Goal: Transaction & Acquisition: Purchase product/service

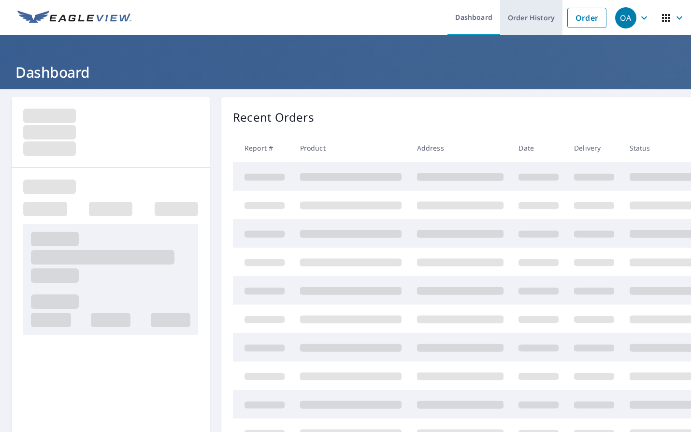
drag, startPoint x: 570, startPoint y: 17, endPoint x: 543, endPoint y: 34, distance: 31.9
click at [570, 17] on link "Order" at bounding box center [586, 18] width 39 height 20
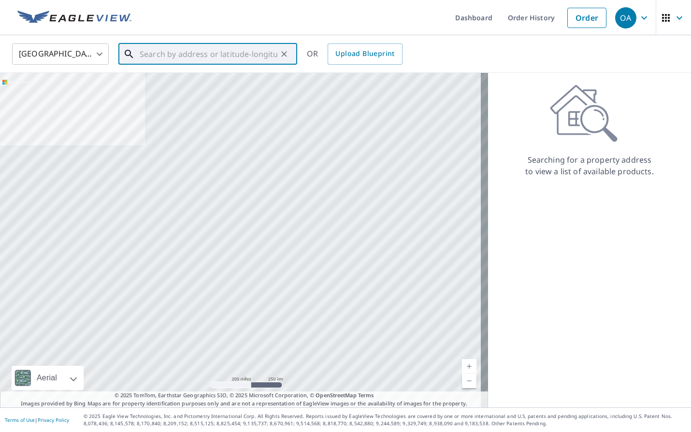
click at [255, 57] on input "text" at bounding box center [209, 54] width 138 height 27
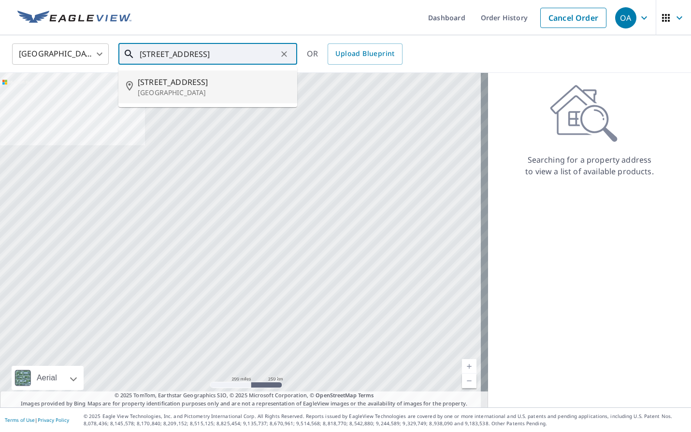
click at [224, 86] on span "[STREET_ADDRESS]" at bounding box center [214, 82] width 152 height 12
type input "[STREET_ADDRESS]"
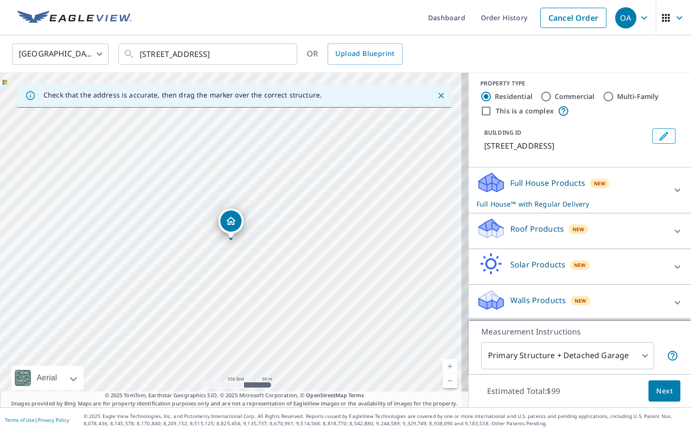
scroll to position [17, 0]
click at [585, 302] on div "Walls Products New" at bounding box center [570, 303] width 189 height 28
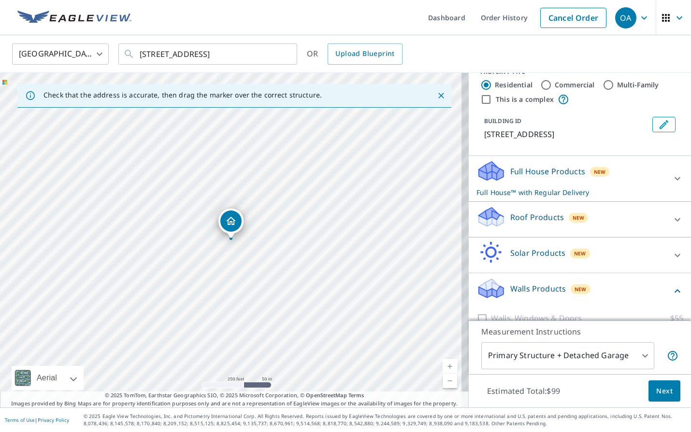
scroll to position [71, 0]
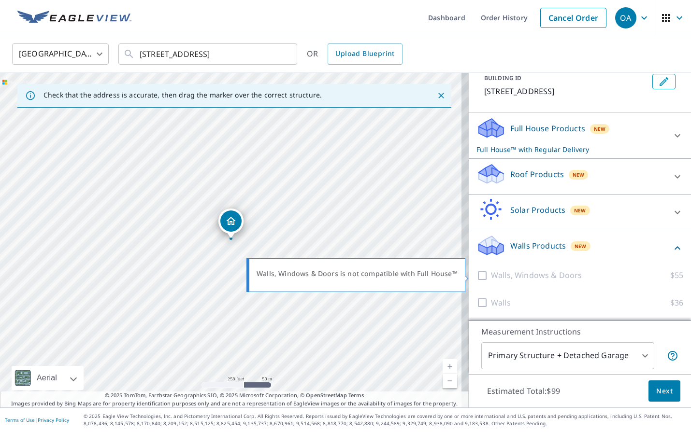
click at [477, 273] on div at bounding box center [483, 276] width 14 height 12
click at [520, 135] on div "Full House Products New Full House™ with Regular Delivery" at bounding box center [570, 136] width 189 height 38
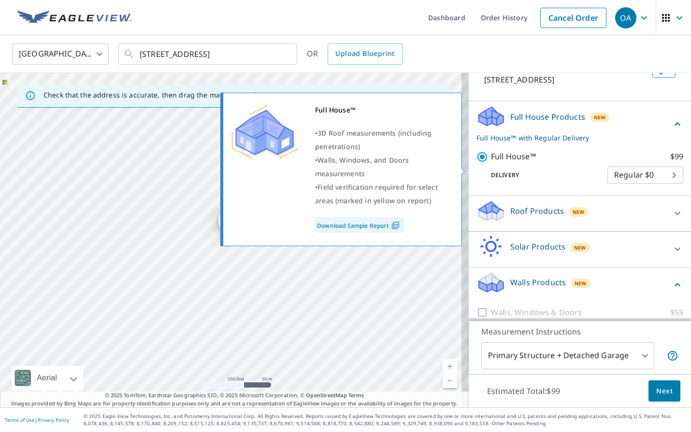
click at [477, 163] on input "Full House™ $99" at bounding box center [483, 157] width 14 height 12
checkbox input "false"
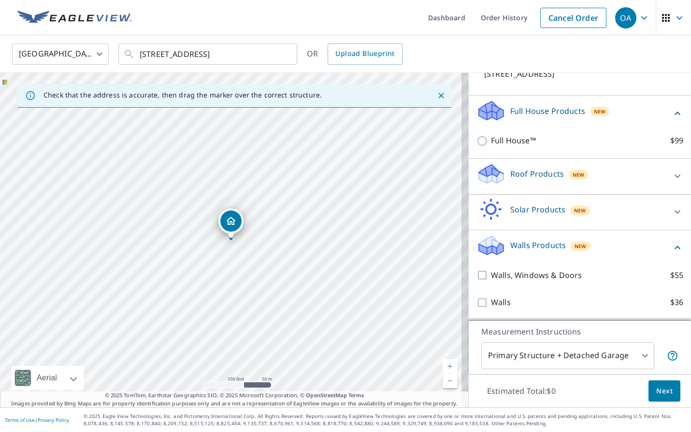
scroll to position [89, 0]
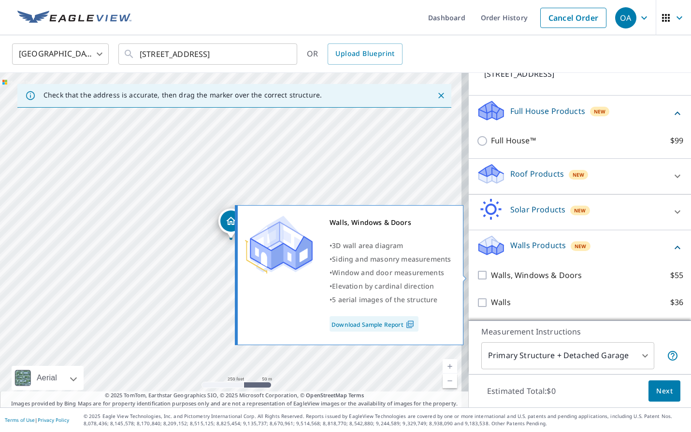
click at [476, 276] on input "Walls, Windows & Doors $55" at bounding box center [483, 276] width 14 height 12
checkbox input "true"
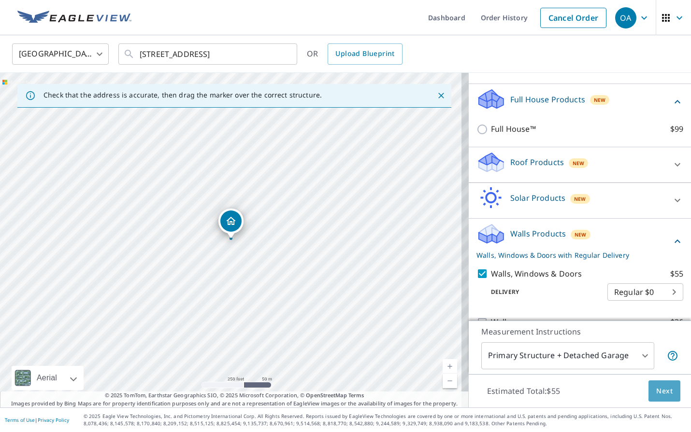
click at [656, 394] on span "Next" at bounding box center [664, 391] width 16 height 12
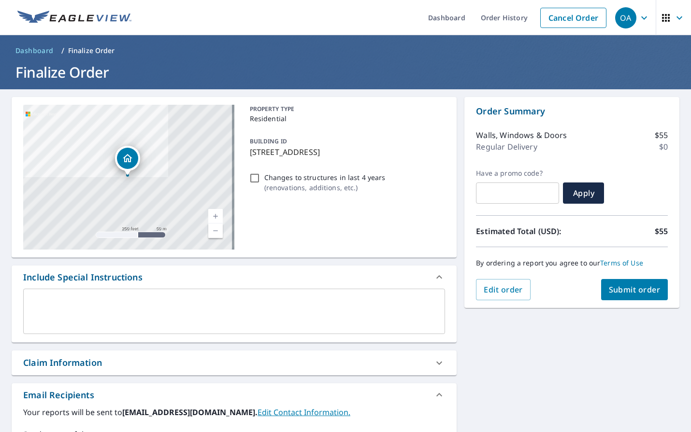
click at [250, 173] on input "Changes to structures in last 4 years ( renovations, additions, etc. )" at bounding box center [255, 178] width 12 height 12
checkbox input "true"
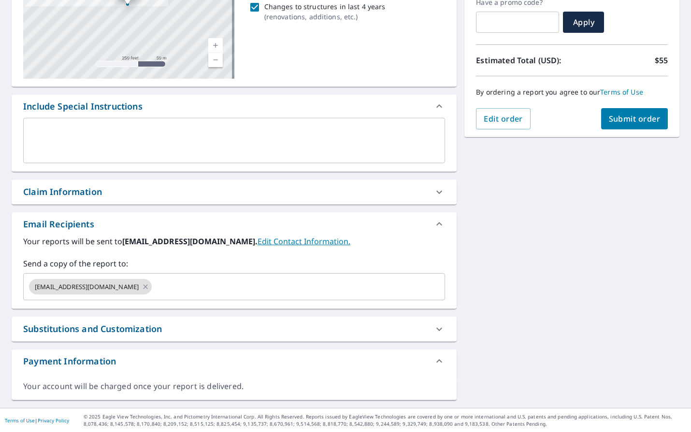
scroll to position [171, 0]
click at [147, 193] on div "Claim Information" at bounding box center [225, 191] width 404 height 13
checkbox input "true"
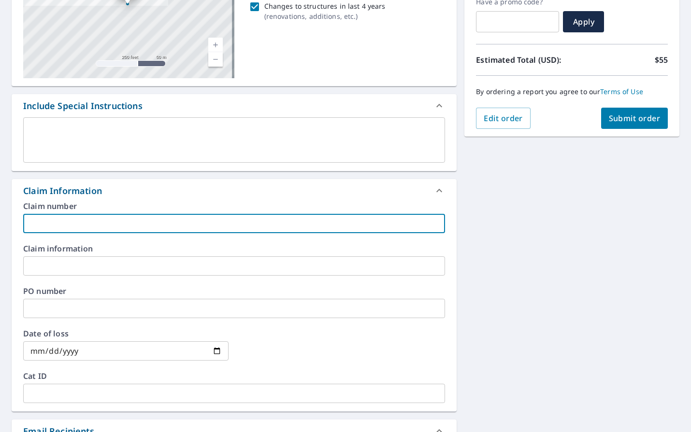
click at [155, 221] on input "text" at bounding box center [234, 223] width 422 height 19
type input "D"
checkbox input "true"
type input "DV"
checkbox input "true"
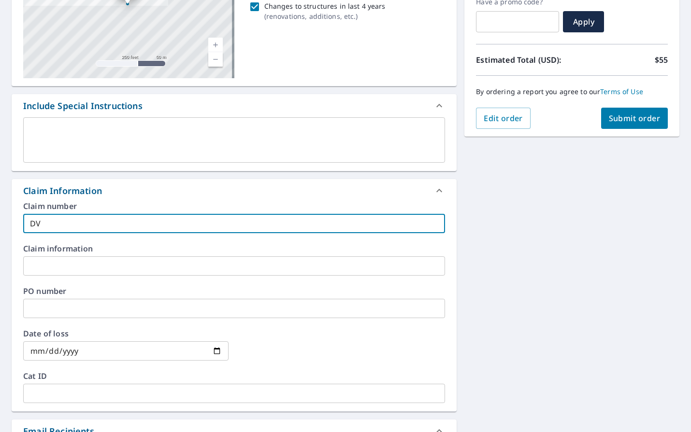
type input "DVI"
checkbox input "true"
type input "DVIA"
checkbox input "true"
type input "DVIA"
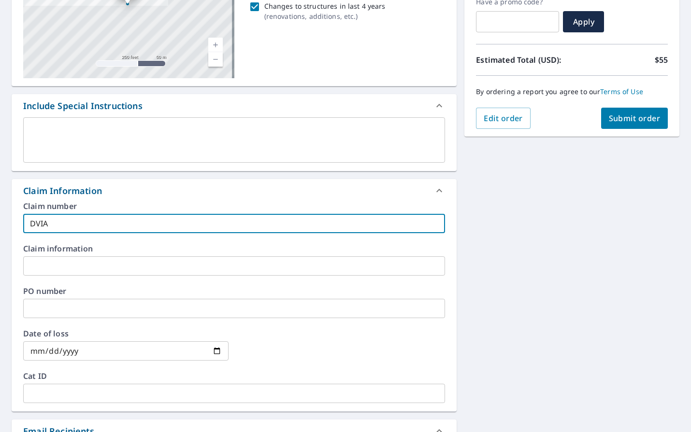
checkbox input "true"
type input "DVIA 8"
checkbox input "true"
type input "DVIA 83"
checkbox input "true"
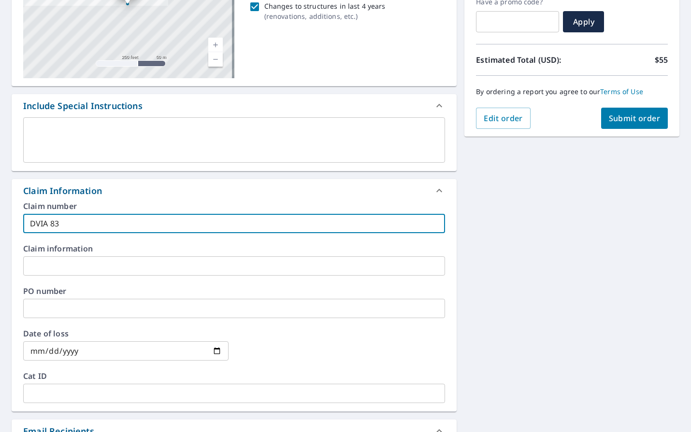
type input "DVIA 830"
checkbox input "true"
type input "DVIA 8307"
checkbox input "true"
type input "DVIA 83070"
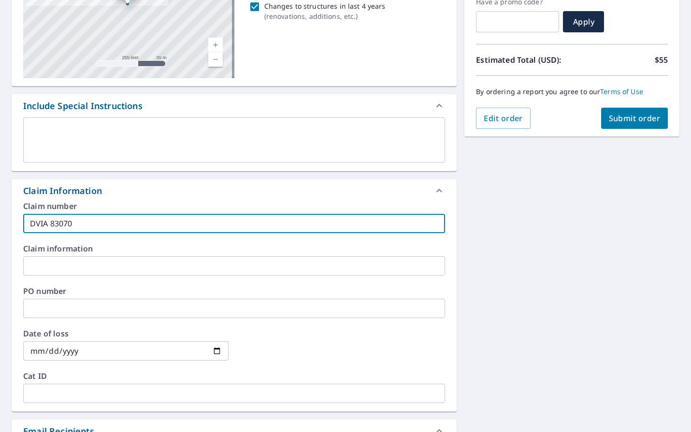
checkbox input "true"
type input "DVIA 830704"
checkbox input "true"
type input "DVIA 830704"
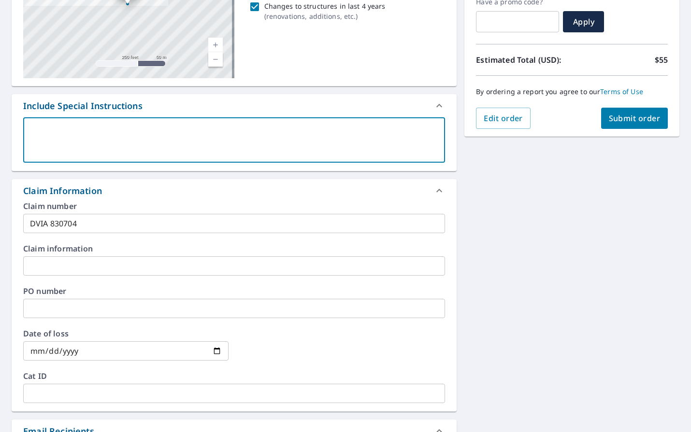
click at [177, 134] on textarea at bounding box center [234, 141] width 408 height 28
type textarea "a"
type textarea "x"
checkbox input "true"
type textarea "al"
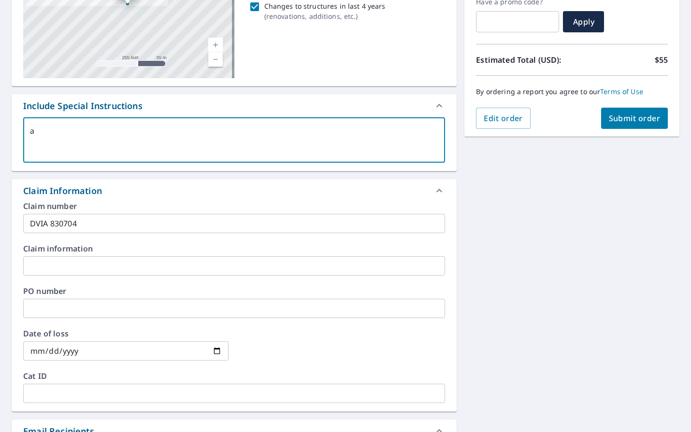
type textarea "x"
checkbox input "true"
type textarea "all"
type textarea "x"
checkbox input "true"
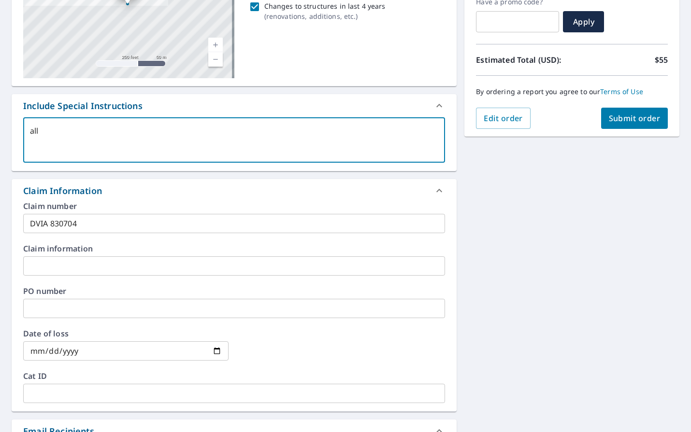
type textarea "all"
type textarea "x"
checkbox input "true"
type textarea "all s"
type textarea "x"
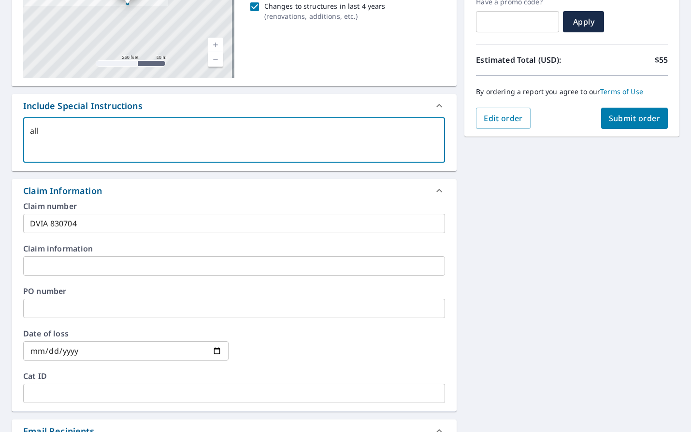
checkbox input "true"
type textarea "all st"
type textarea "x"
checkbox input "true"
type textarea "all str"
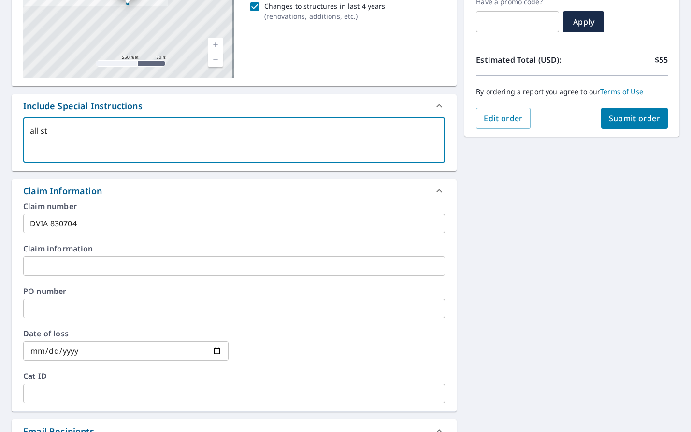
type textarea "x"
checkbox input "true"
type textarea "all stru"
type textarea "x"
checkbox input "true"
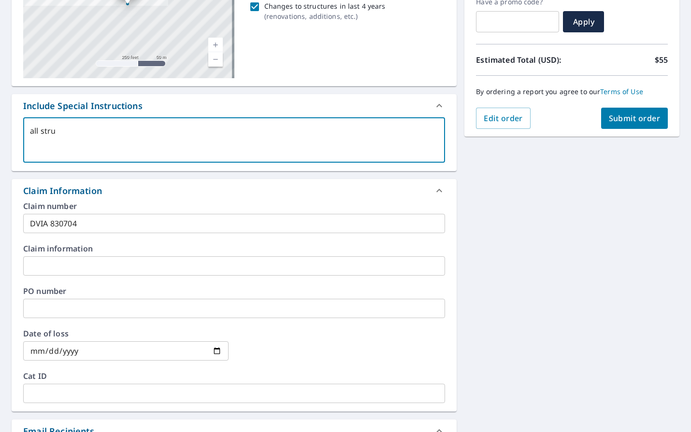
type textarea "all struc"
type textarea "x"
checkbox input "true"
type textarea "all strucu"
type textarea "x"
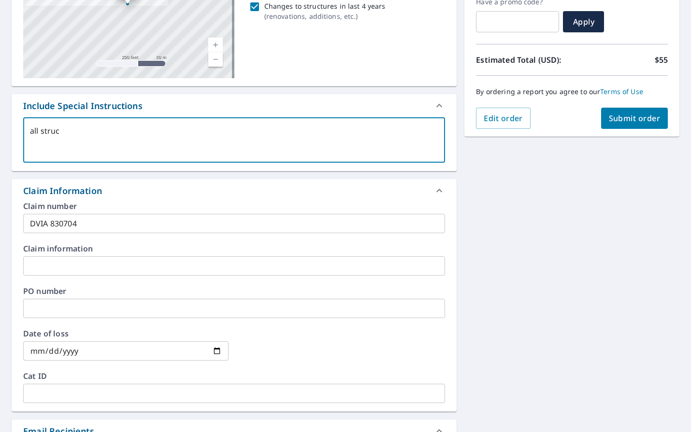
checkbox input "true"
type textarea "all strucut"
type textarea "x"
checkbox input "true"
type textarea "all strucutr"
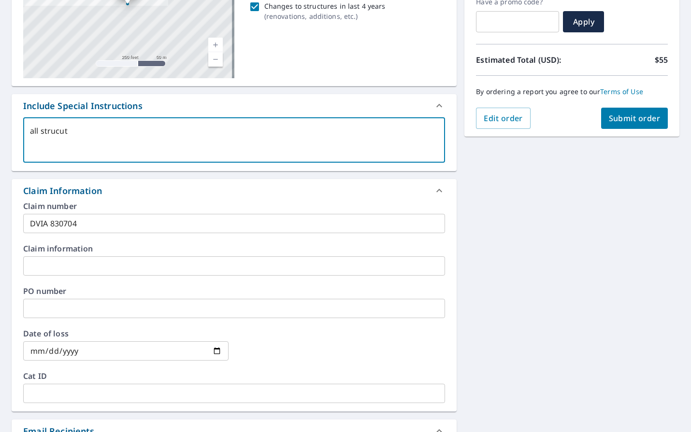
type textarea "x"
checkbox input "true"
type textarea "all strucutre"
type textarea "x"
checkbox input "true"
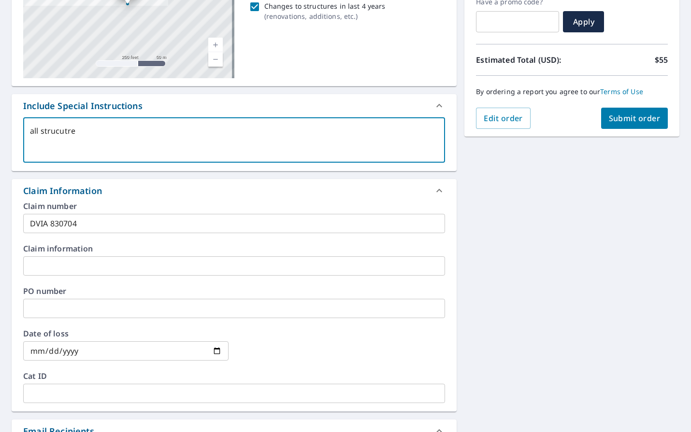
type textarea "all strucutres"
type textarea "x"
checkbox input "true"
type textarea "all strucutres"
type textarea "x"
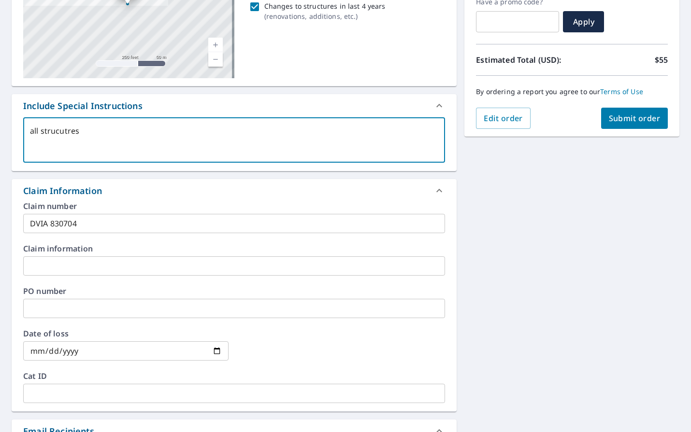
checkbox input "true"
type textarea "all strucutres o"
type textarea "x"
checkbox input "true"
type textarea "all strucutres on"
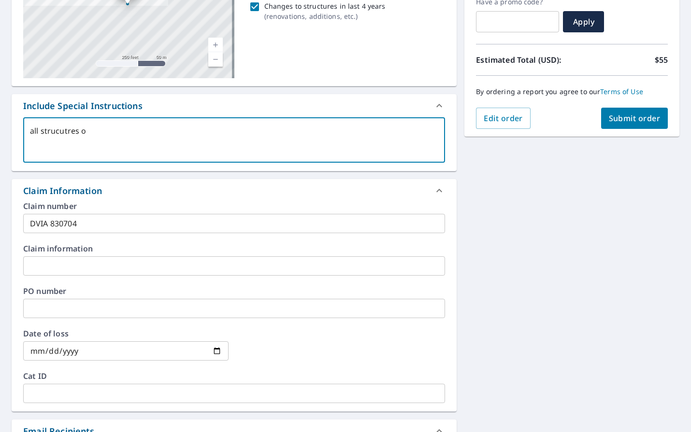
type textarea "x"
checkbox input "true"
type textarea "all strucutres on"
type textarea "x"
checkbox input "true"
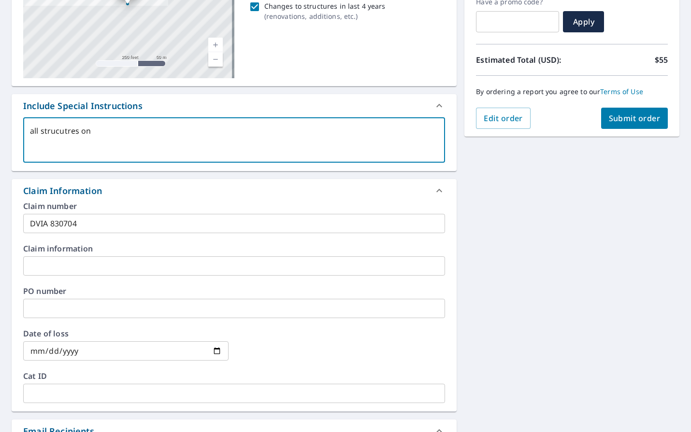
type textarea "all strucutres on p"
type textarea "x"
checkbox input "true"
type textarea "all strucutres on pr"
type textarea "x"
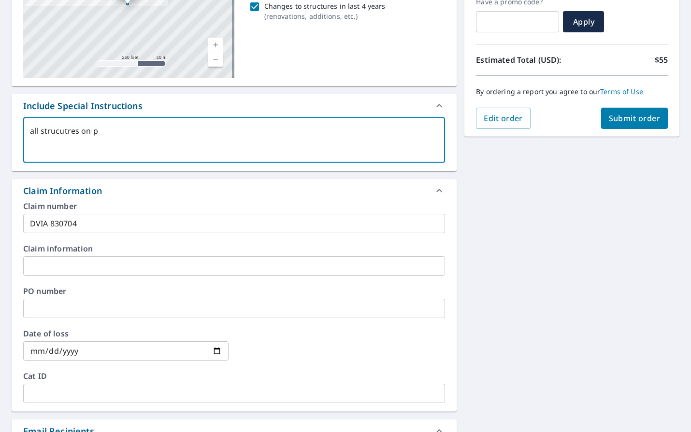
checkbox input "true"
type textarea "all strucutres on pro"
type textarea "x"
checkbox input "true"
type textarea "all strucutres on prop"
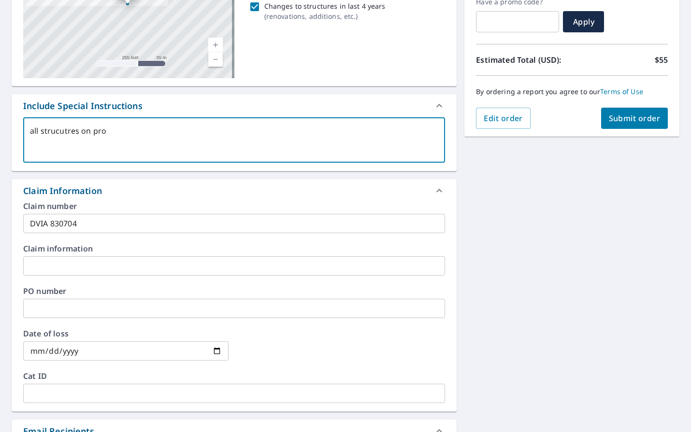
type textarea "x"
checkbox input "true"
type textarea "all strucutres on prope"
type textarea "x"
checkbox input "true"
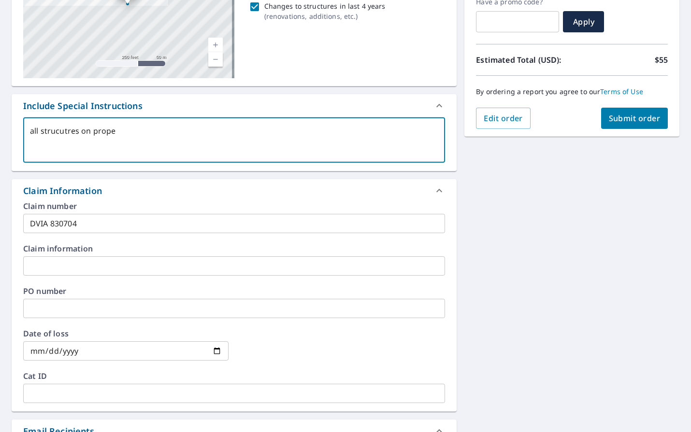
type textarea "all strucutres on proper"
type textarea "x"
checkbox input "true"
type textarea "all strucutres on propert"
type textarea "x"
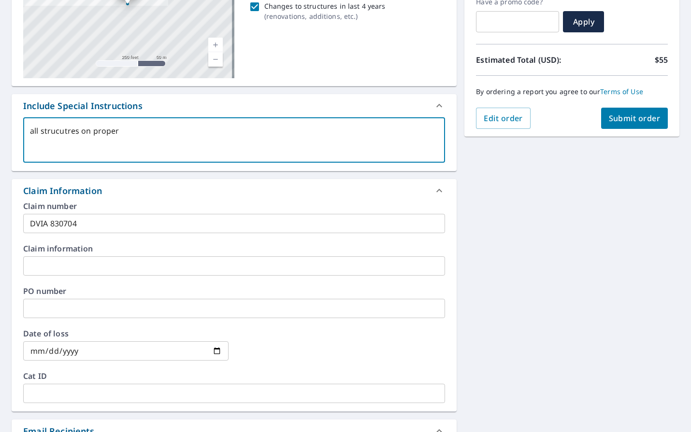
checkbox input "true"
type textarea "all strucutres on propert"
type textarea "x"
checkbox input "true"
type textarea "all strucutres on propert"
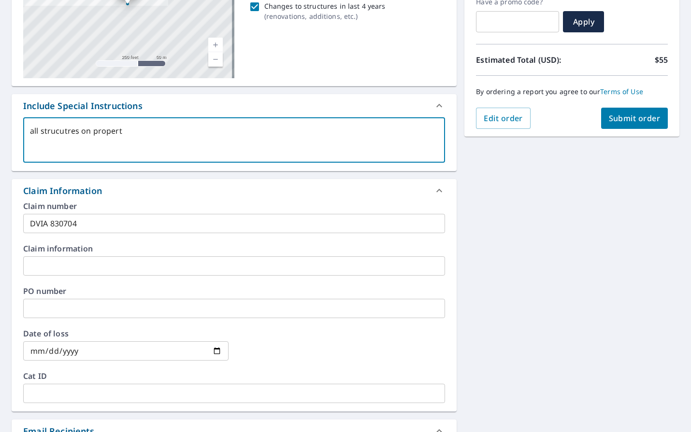
type textarea "x"
checkbox input "true"
type textarea "all strucutres on property"
type textarea "x"
checkbox input "true"
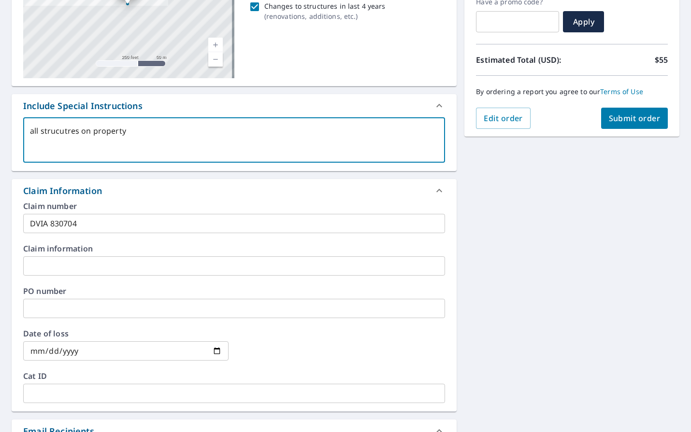
type textarea "all strucutres on property"
type textarea "x"
checkbox input "true"
type textarea "all structures on property"
type textarea "x"
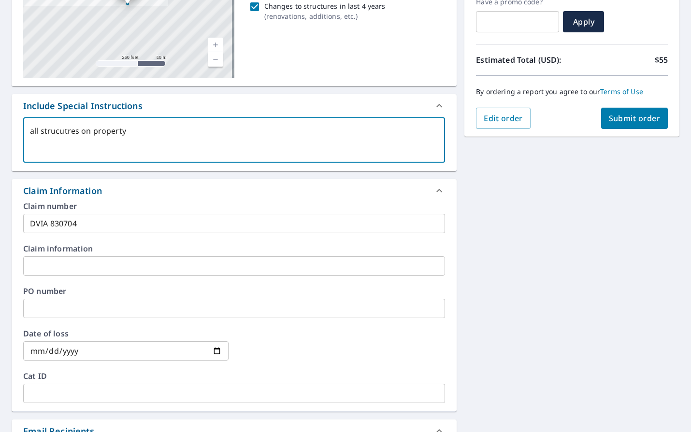
checkbox input "true"
type textarea "all structures on property"
click at [609, 118] on span "Submit order" at bounding box center [635, 118] width 52 height 11
type textarea "x"
checkbox input "true"
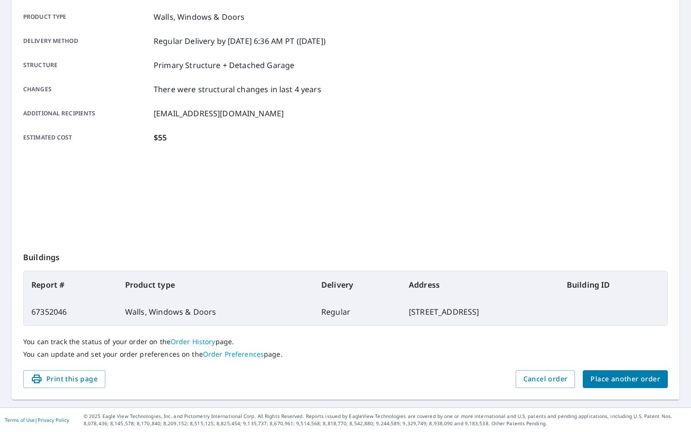
scroll to position [136, 0]
